Goal: Information Seeking & Learning: Learn about a topic

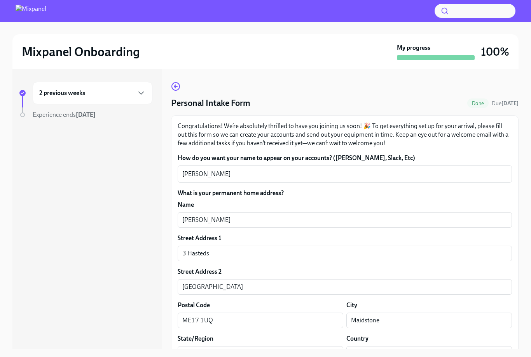
click at [39, 5] on img at bounding box center [31, 11] width 31 height 12
click at [49, 52] on h2 "Mixpanel Onboarding" at bounding box center [81, 52] width 118 height 16
click at [48, 23] on div at bounding box center [265, 28] width 507 height 12
click at [63, 63] on div "Mixpanel Onboarding My progress 100%" at bounding box center [265, 51] width 507 height 35
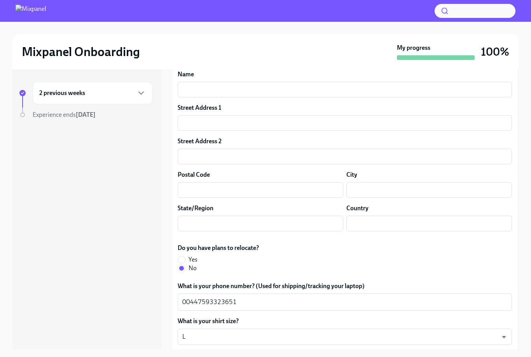
scroll to position [353, 0]
click at [25, 12] on img at bounding box center [31, 11] width 31 height 12
click at [49, 54] on h2 "Mixpanel Onboarding" at bounding box center [81, 52] width 118 height 16
click at [38, 15] on img at bounding box center [31, 11] width 31 height 12
click at [38, 14] on img at bounding box center [31, 11] width 31 height 12
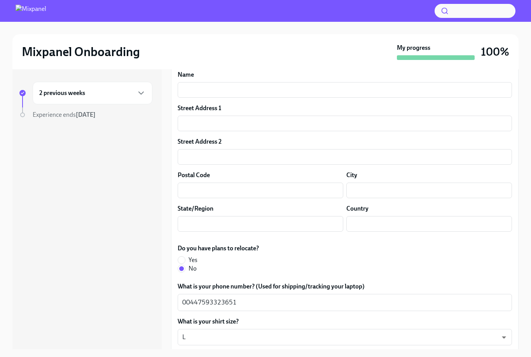
click at [45, 49] on h2 "Mixpanel Onboarding" at bounding box center [81, 52] width 118 height 16
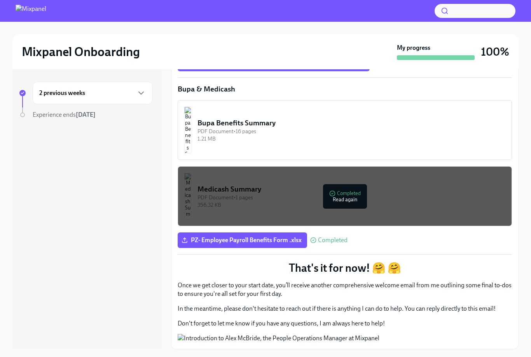
scroll to position [581, 0]
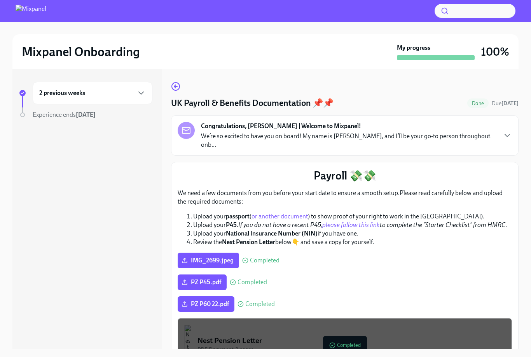
click at [506, 131] on icon "button" at bounding box center [507, 135] width 9 height 9
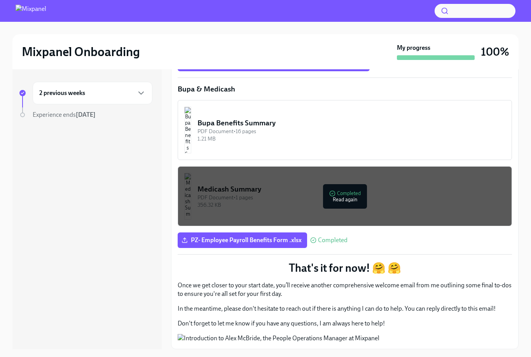
scroll to position [899, 0]
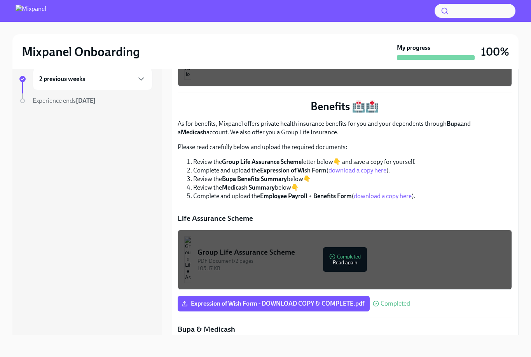
scroll to position [278, 0]
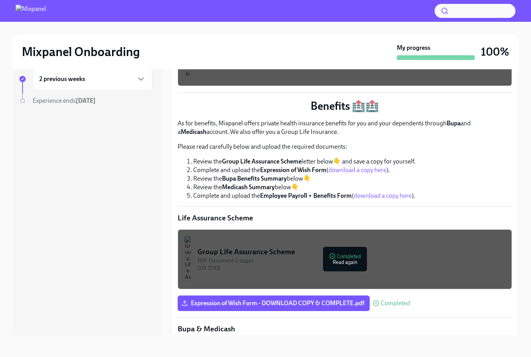
click at [141, 74] on icon "button" at bounding box center [141, 78] width 9 height 9
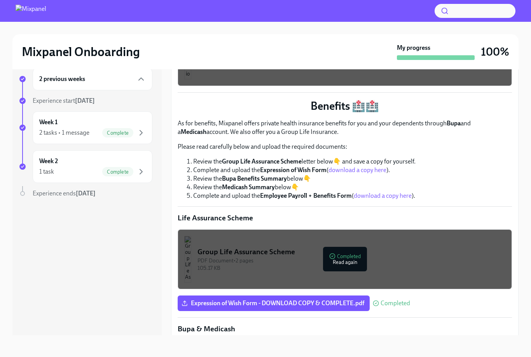
click at [56, 160] on h6 "Week 2" at bounding box center [48, 161] width 19 height 9
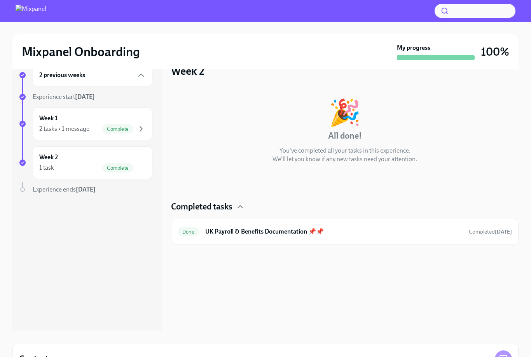
click at [51, 161] on div "Week 2 1 task Complete" at bounding box center [92, 162] width 107 height 19
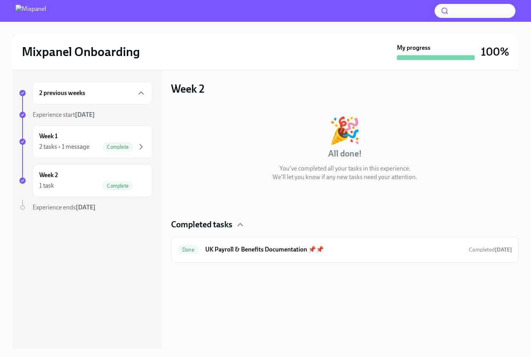
click at [54, 141] on div "Week 1 2 tasks • 1 message Complete" at bounding box center [92, 141] width 107 height 19
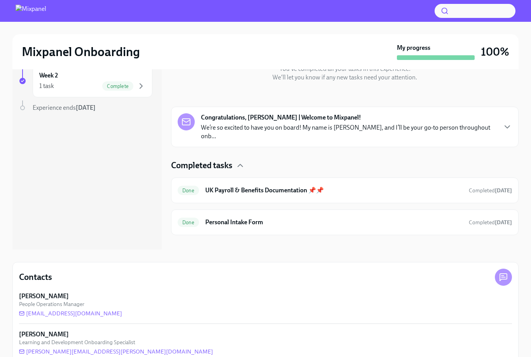
scroll to position [114, 0]
